Goal: Task Accomplishment & Management: Use online tool/utility

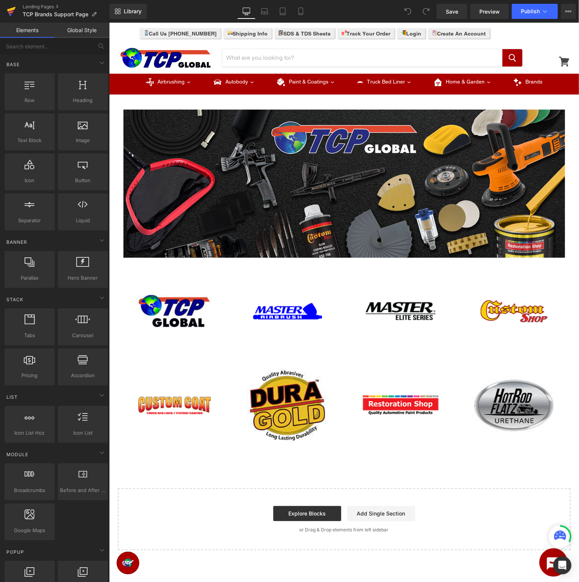
click at [8, 11] on icon at bounding box center [11, 11] width 9 height 19
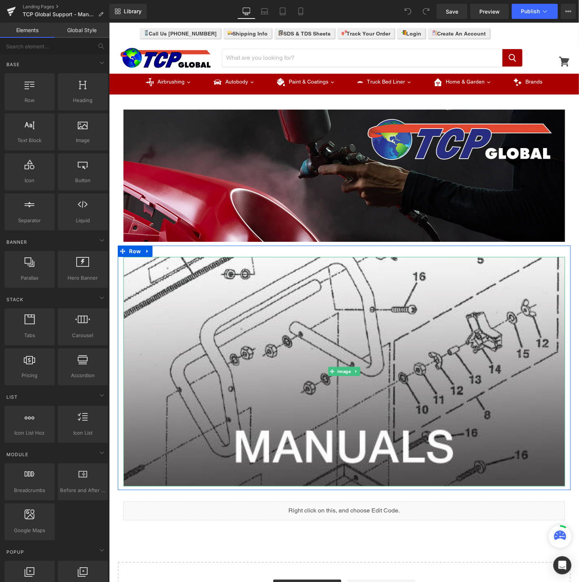
click at [338, 342] on img at bounding box center [344, 370] width 442 height 229
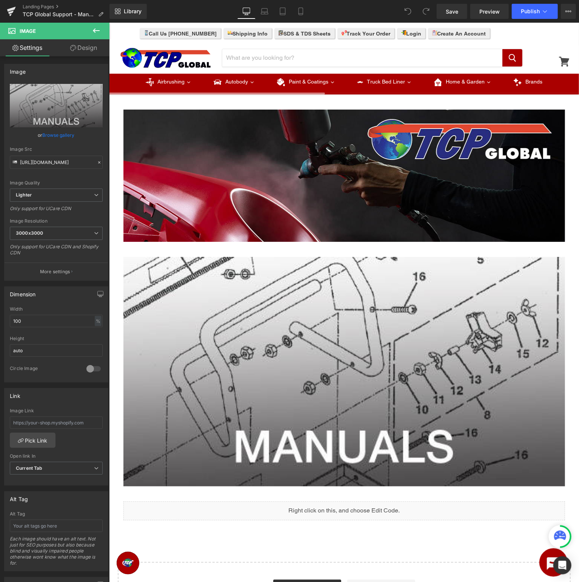
scroll to position [119, 0]
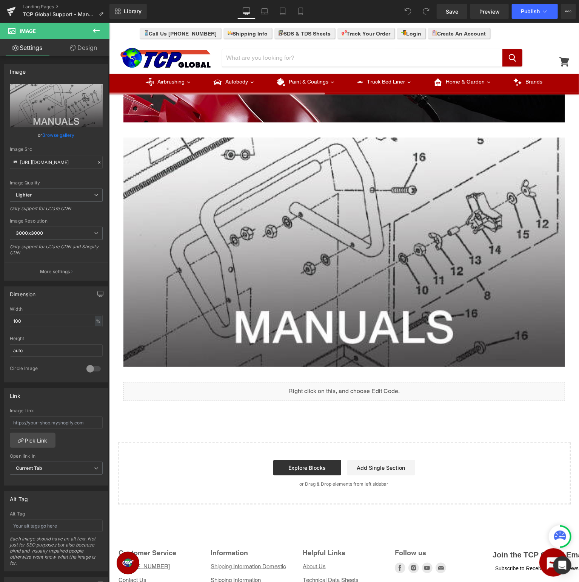
click at [95, 32] on icon at bounding box center [96, 30] width 9 height 9
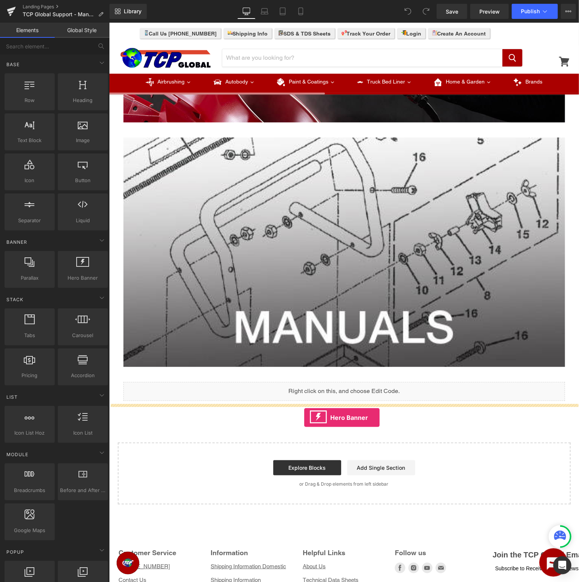
drag, startPoint x: 196, startPoint y: 297, endPoint x: 304, endPoint y: 417, distance: 161.8
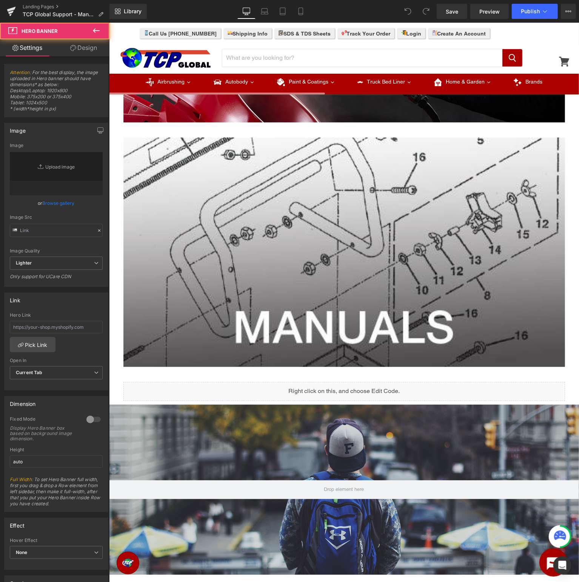
type input "https://d1um8515vdn9kb.cloudfront.net/images/hero.jpg"
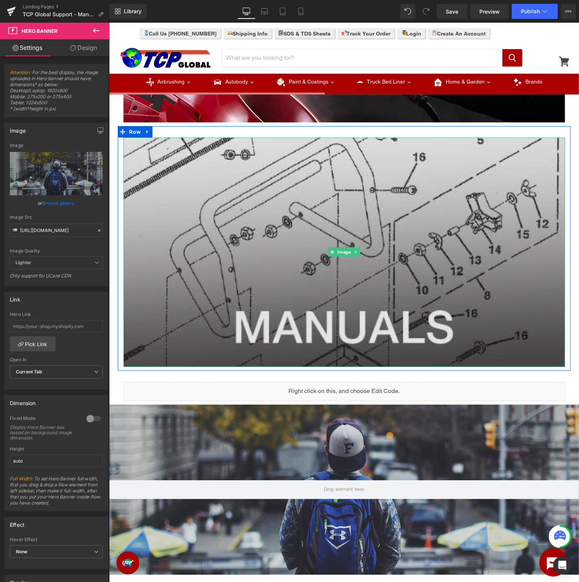
click at [354, 219] on img at bounding box center [344, 251] width 442 height 229
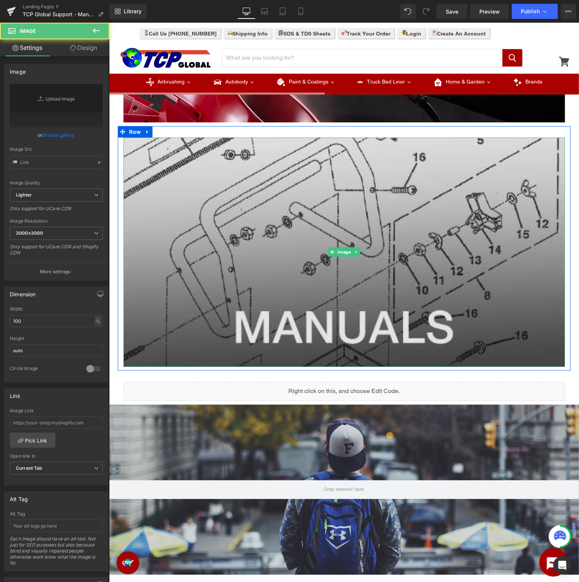
type input "https://ucarecdn.com/fbe2bd69-b14f-4205-a93f-b84e867d2738/-/format/auto/-/previ…"
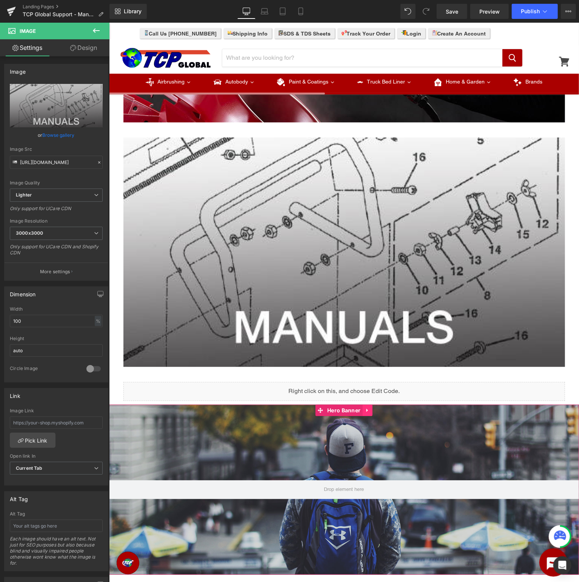
click at [366, 410] on icon at bounding box center [367, 410] width 5 height 6
click at [371, 409] on icon at bounding box center [372, 409] width 5 height 5
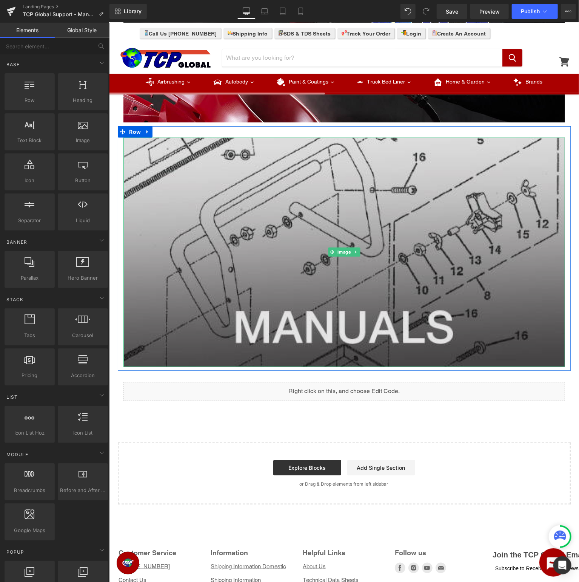
click at [310, 271] on img at bounding box center [344, 251] width 442 height 229
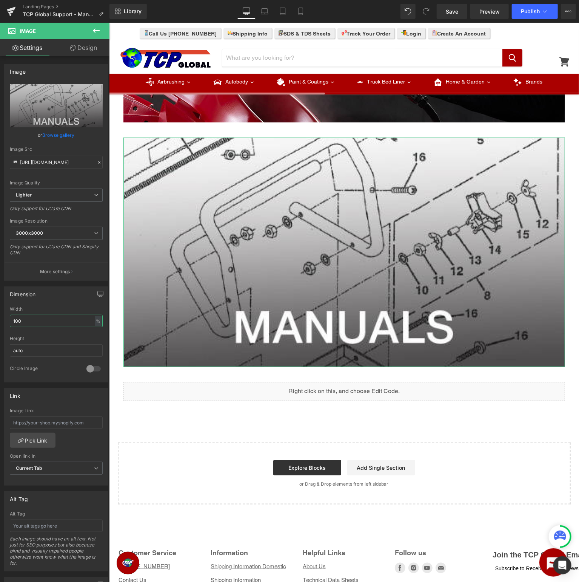
drag, startPoint x: 49, startPoint y: 319, endPoint x: -292, endPoint y: 309, distance: 341.6
click at [10, 315] on input "100" at bounding box center [56, 321] width 93 height 12
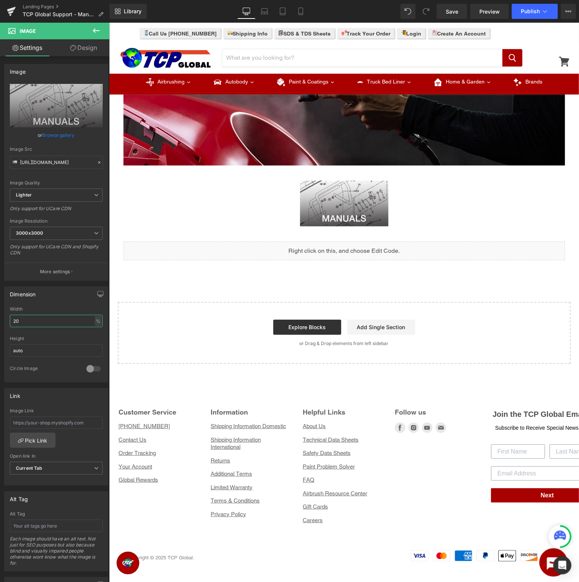
scroll to position [0, 0]
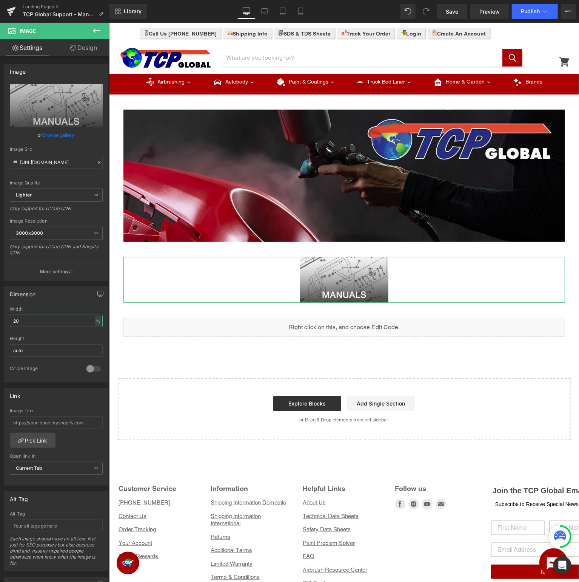
drag, startPoint x: 42, startPoint y: 321, endPoint x: -202, endPoint y: 315, distance: 243.3
click at [10, 315] on input "20" at bounding box center [56, 321] width 93 height 12
type input "75"
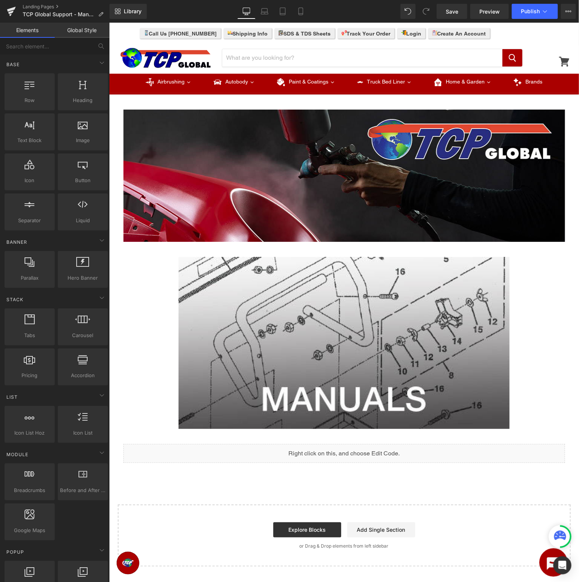
click at [468, 472] on div "Image Row Image Row Liquid Row Select your layout" at bounding box center [344, 332] width 470 height 468
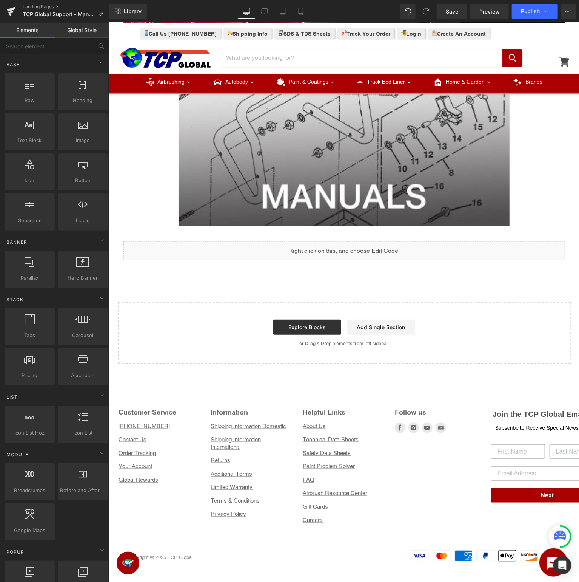
scroll to position [124, 0]
